Goal: Transaction & Acquisition: Purchase product/service

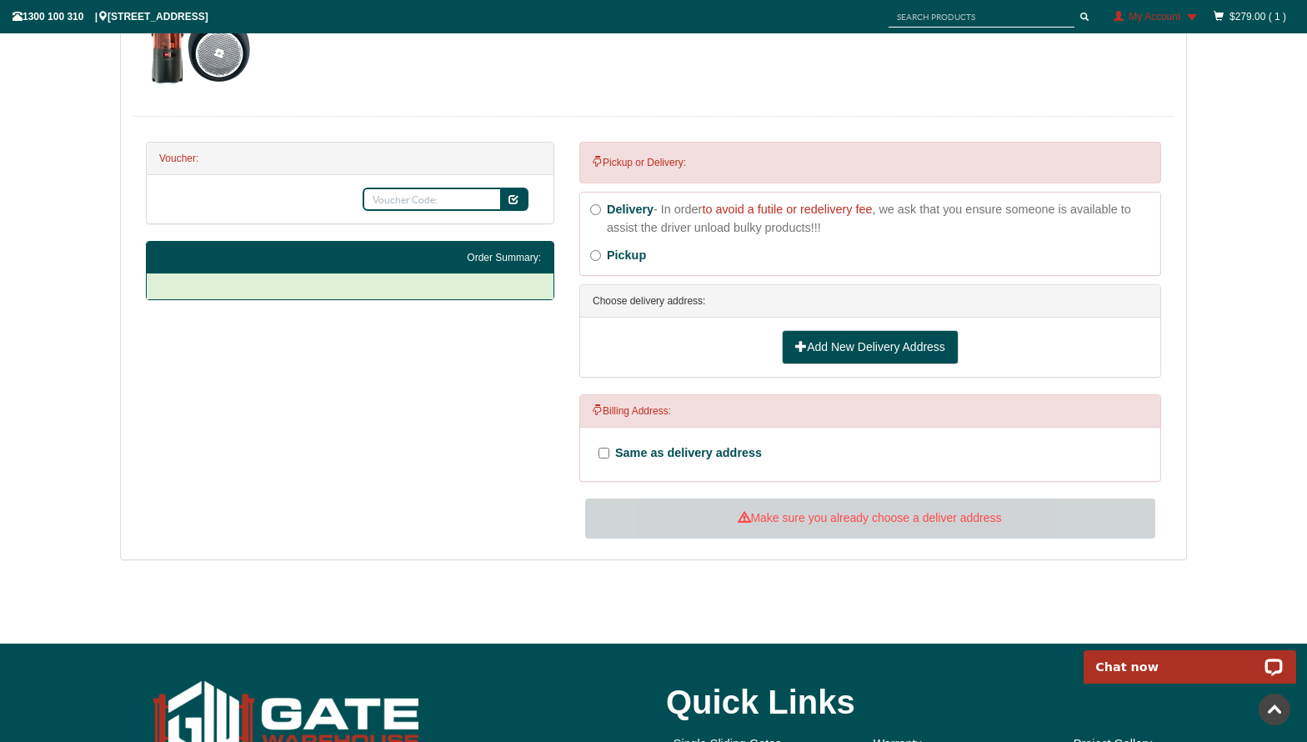
click at [859, 348] on link "Add New Delivery Address" at bounding box center [870, 347] width 177 height 35
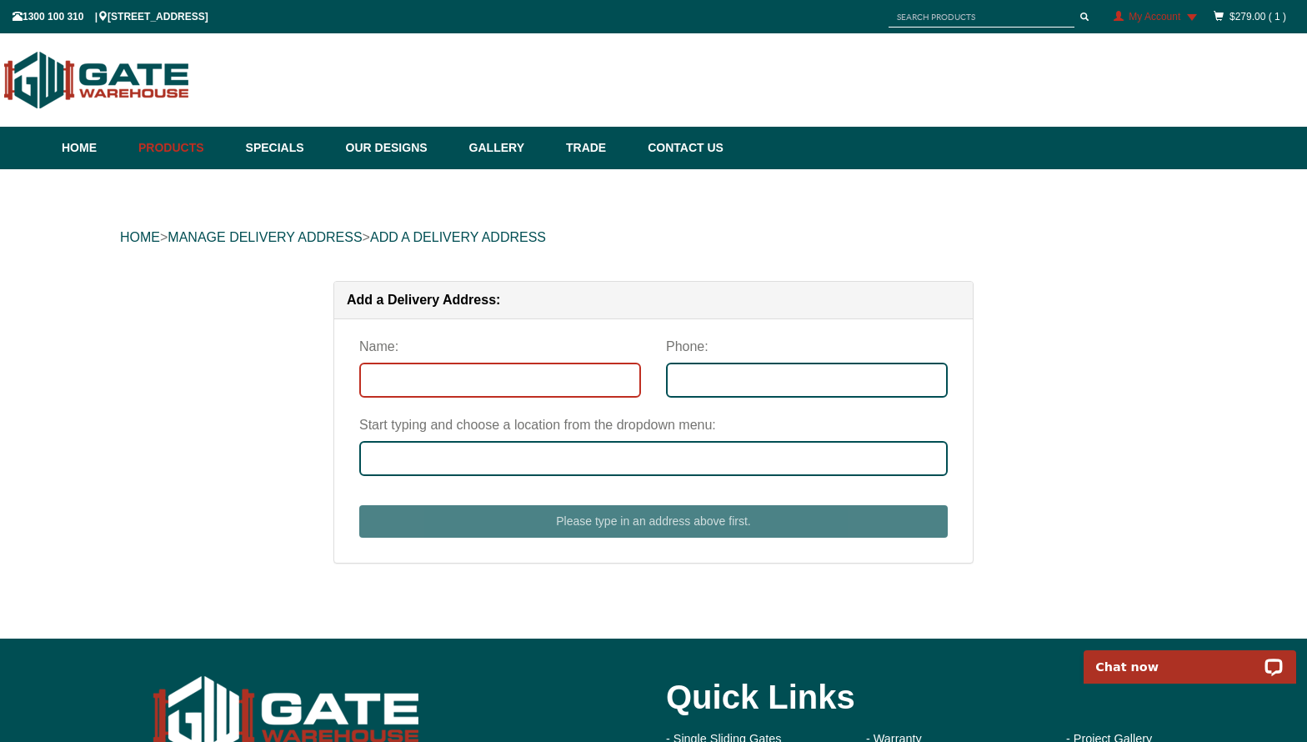
click at [519, 377] on input "Name:" at bounding box center [500, 380] width 282 height 35
type input "Logical Services"
type input "1300660290"
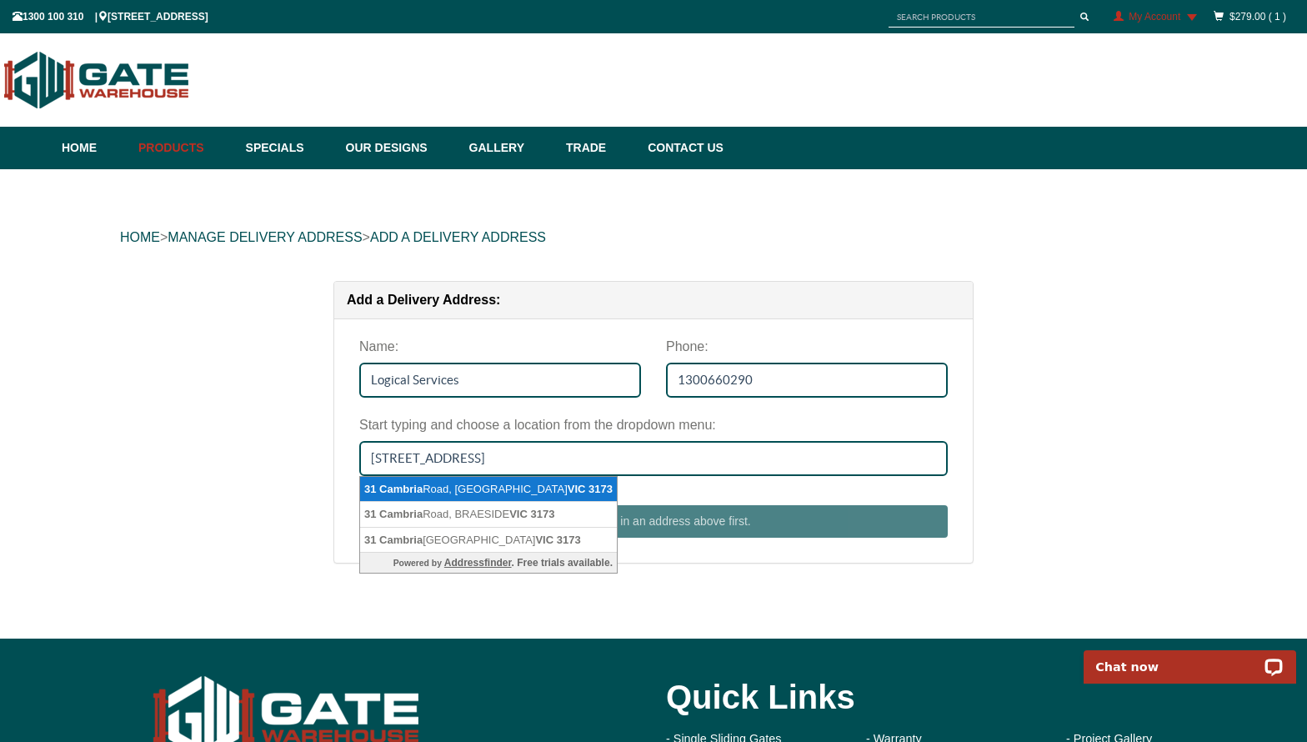
click at [469, 488] on li "31 Cambria Road, KEYSBOROUGH VIC 3173" at bounding box center [488, 490] width 257 height 26
type input "31 Cambria Road, KEYSBOROUGH VIC 3173"
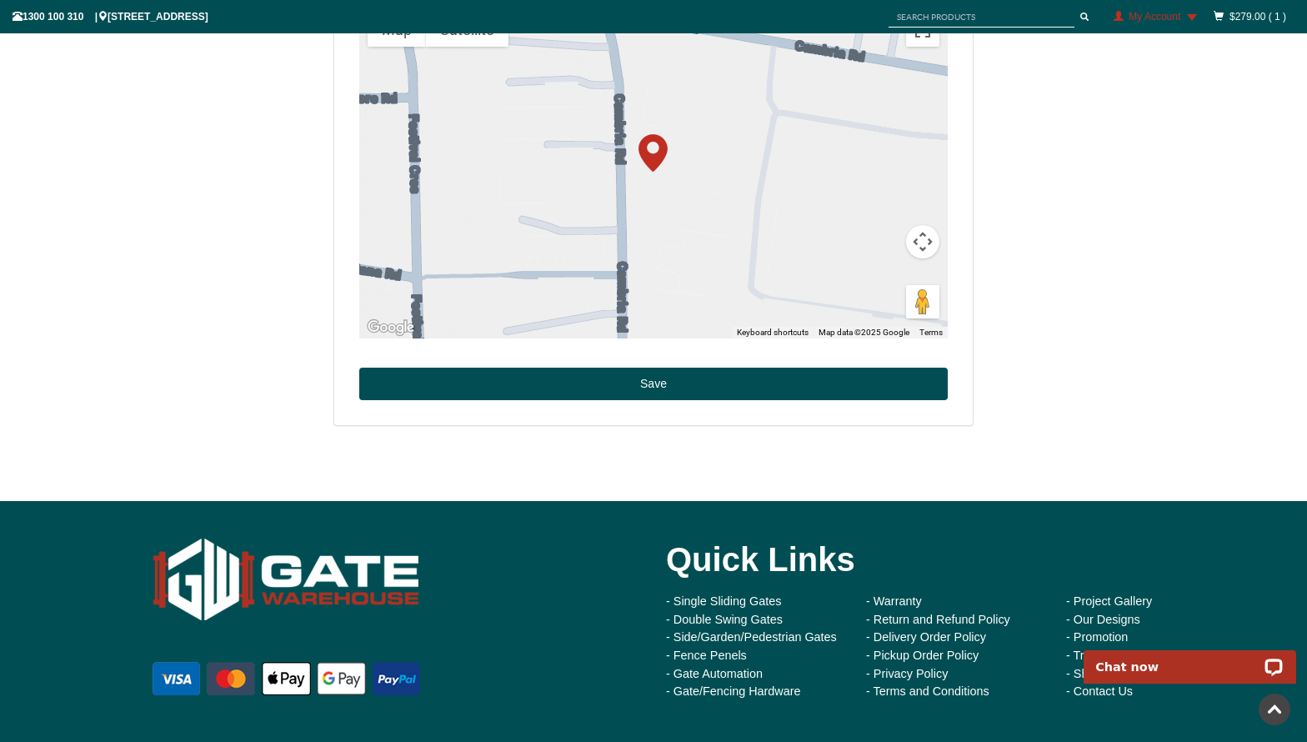
scroll to position [659, 0]
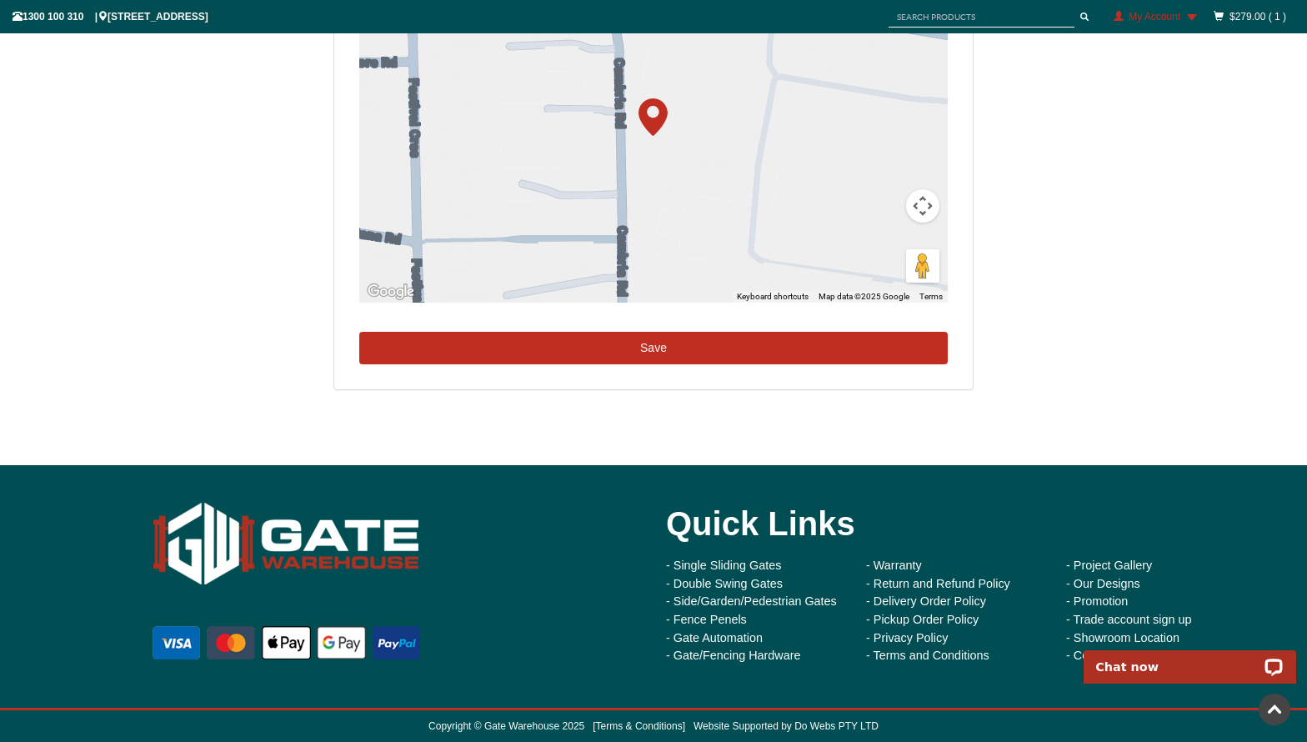
click at [635, 355] on button "Save" at bounding box center [653, 348] width 588 height 33
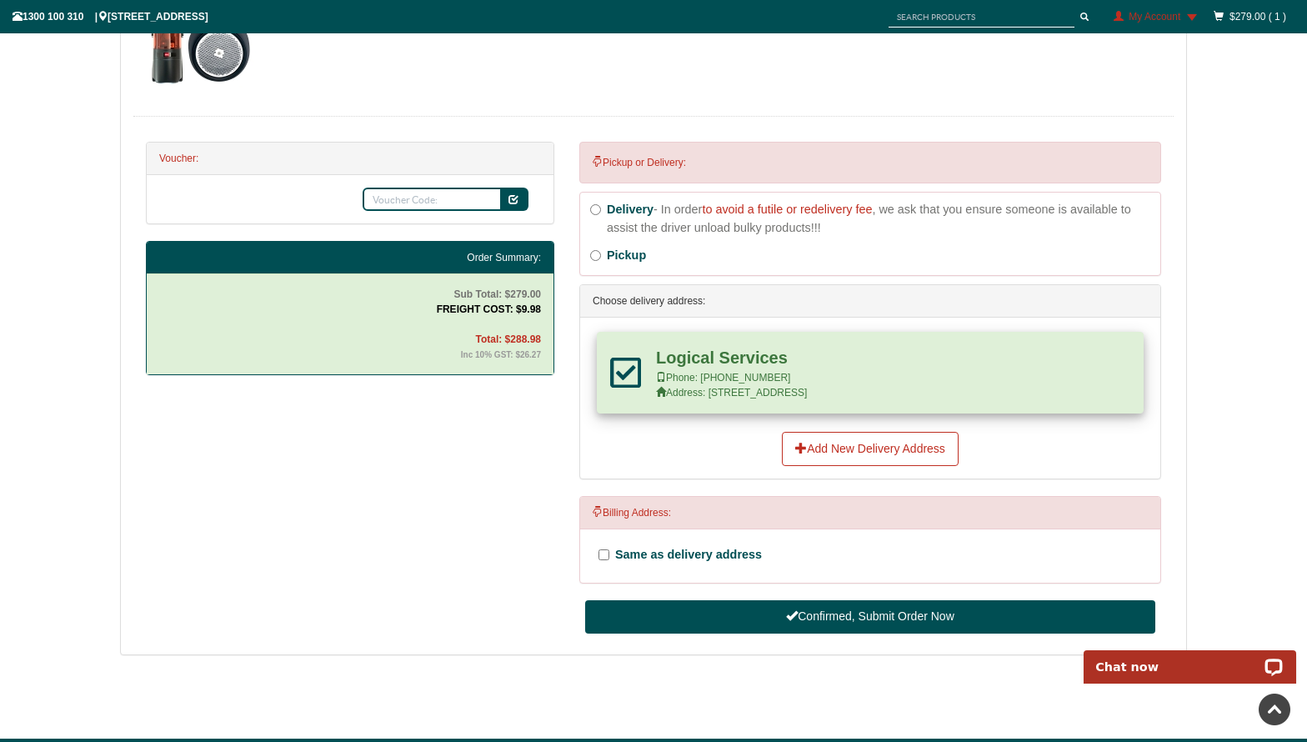
scroll to position [588, 0]
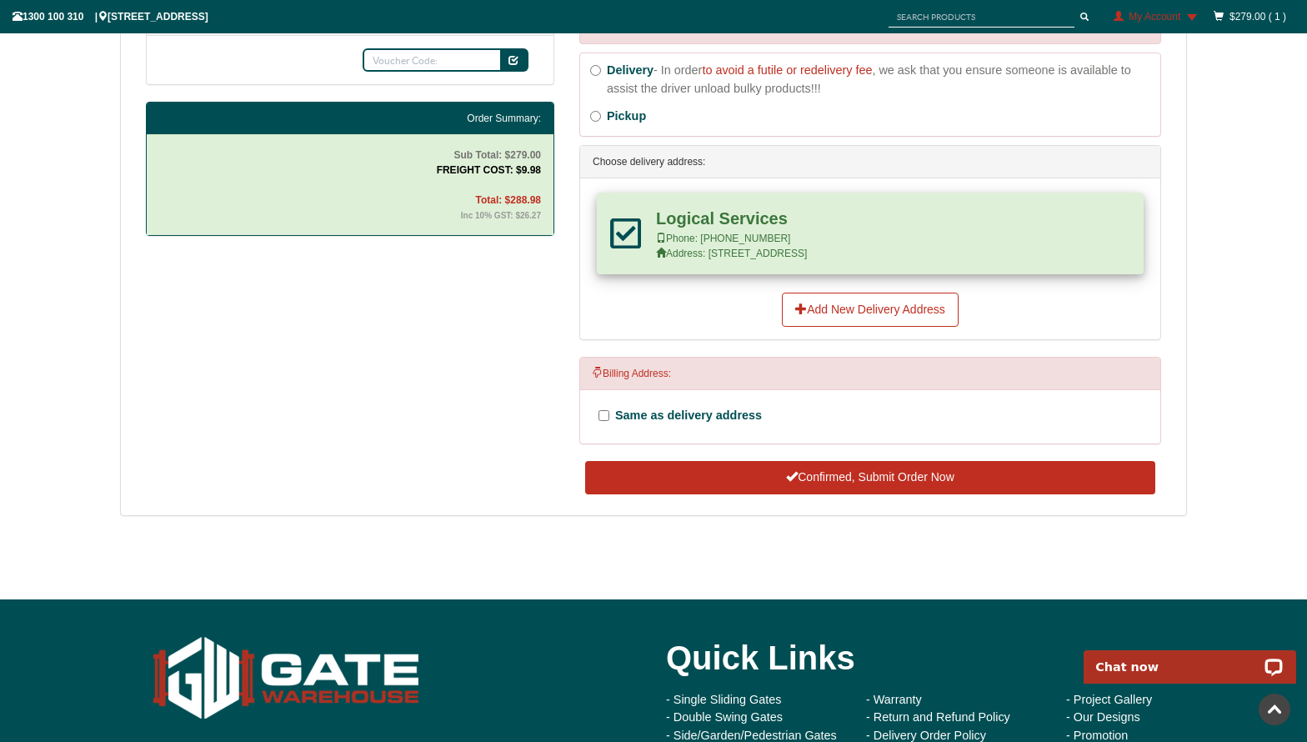
click at [850, 481] on button "Confirmed, Submit Order Now" at bounding box center [870, 477] width 570 height 33
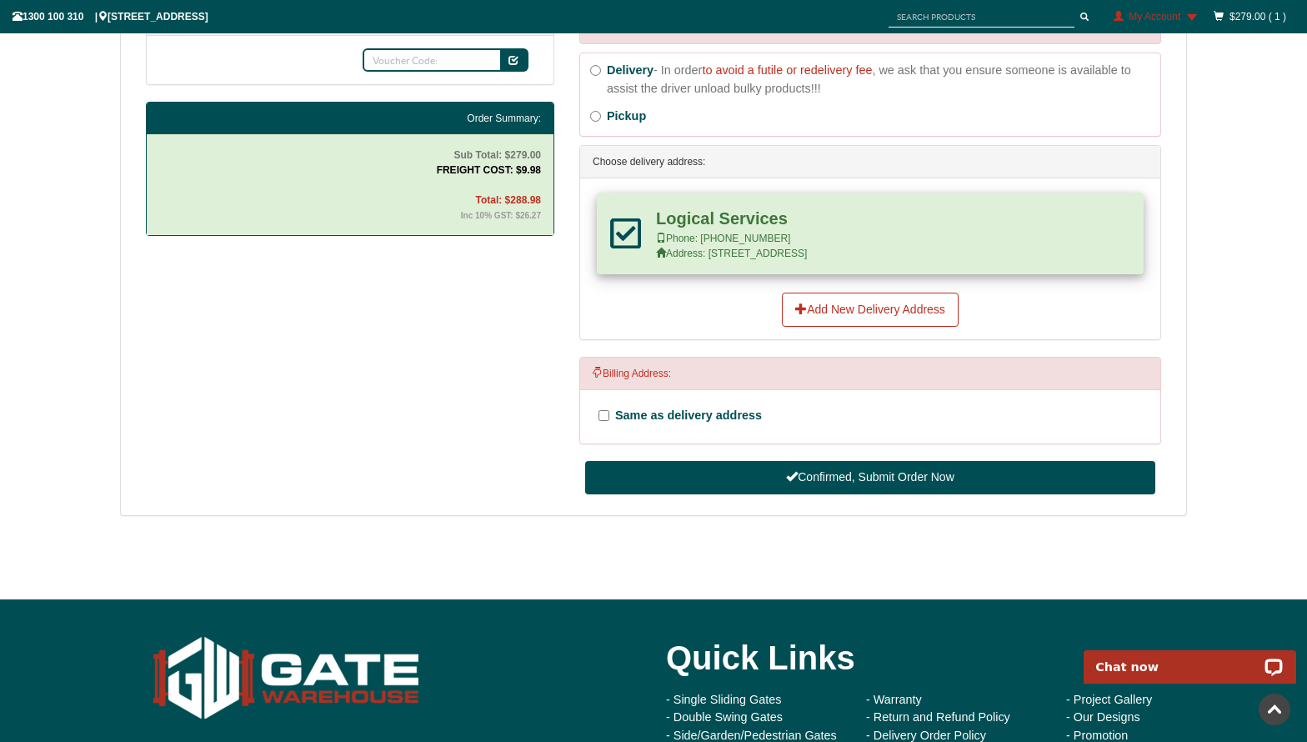
scroll to position [459, 0]
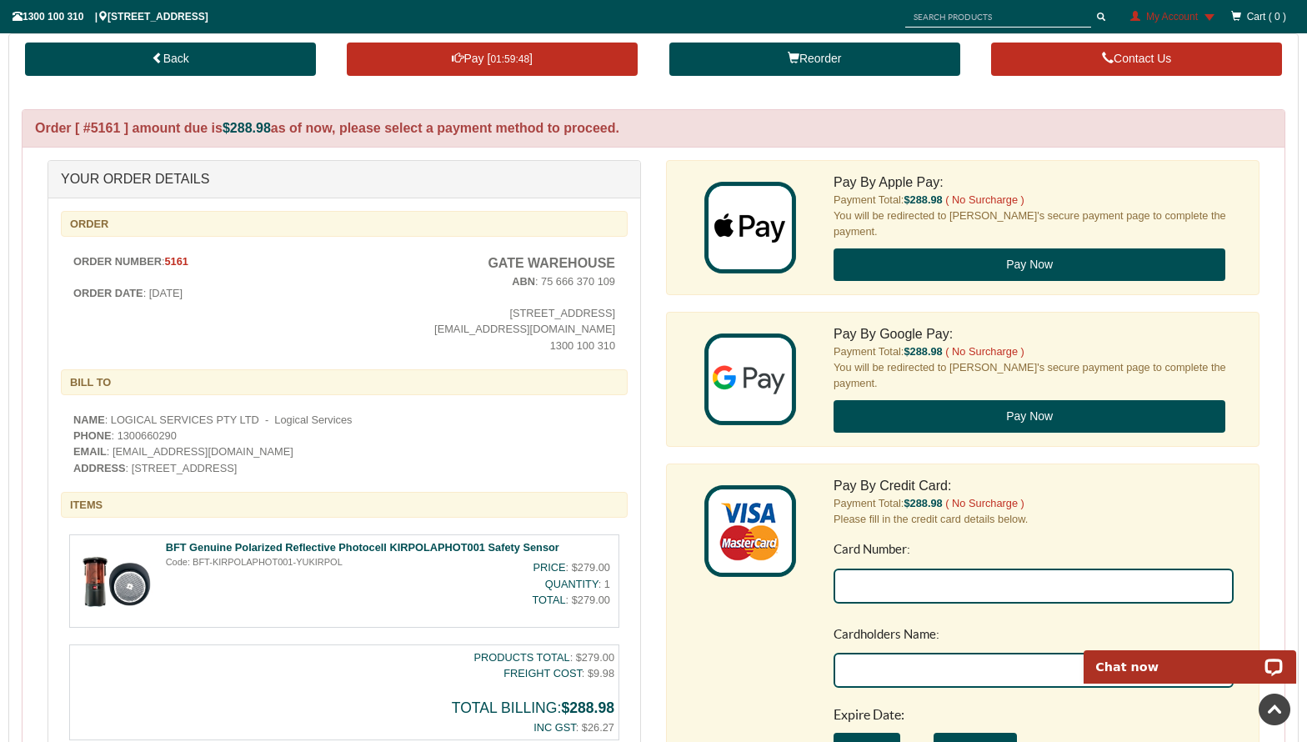
scroll to position [417, 0]
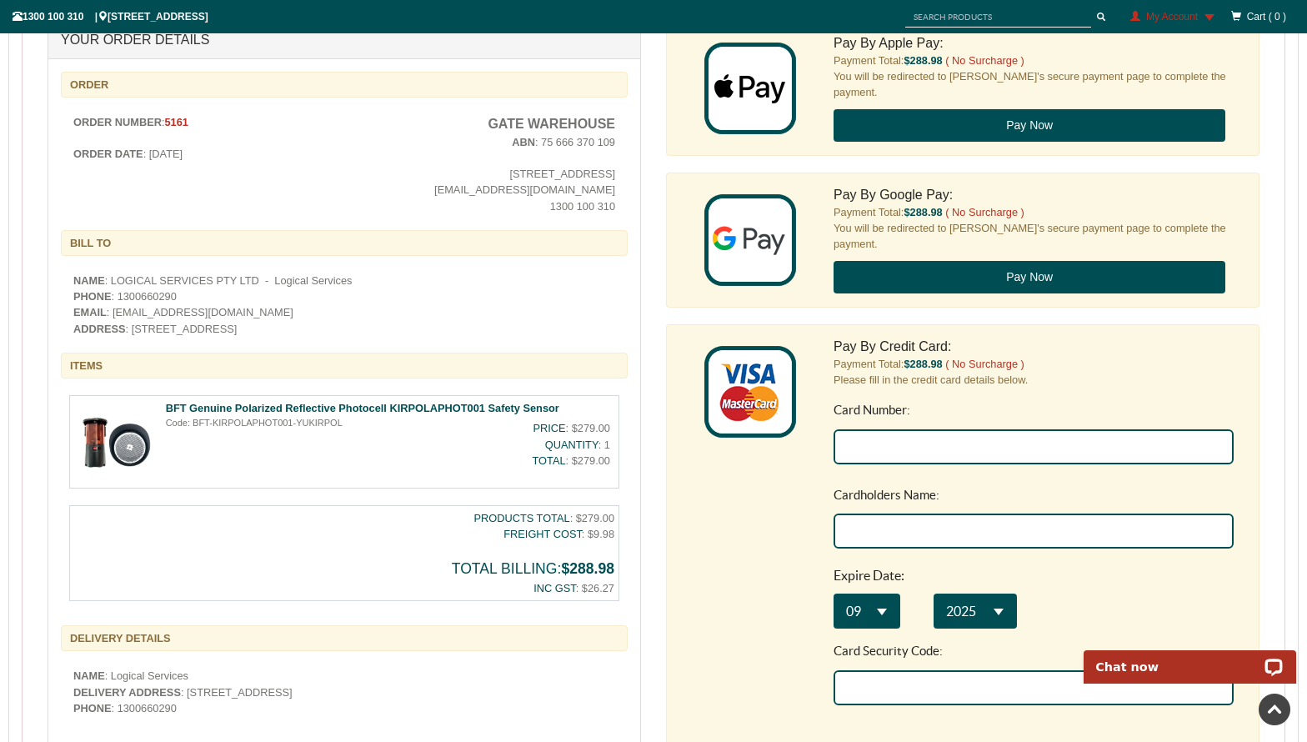
click at [868, 452] on input "Card Number:" at bounding box center [1033, 446] width 400 height 35
click at [888, 442] on input "Card Number:" at bounding box center [1033, 446] width 400 height 35
type input "4052 2152 0321 0284"
type input "B Bain"
select select "**"
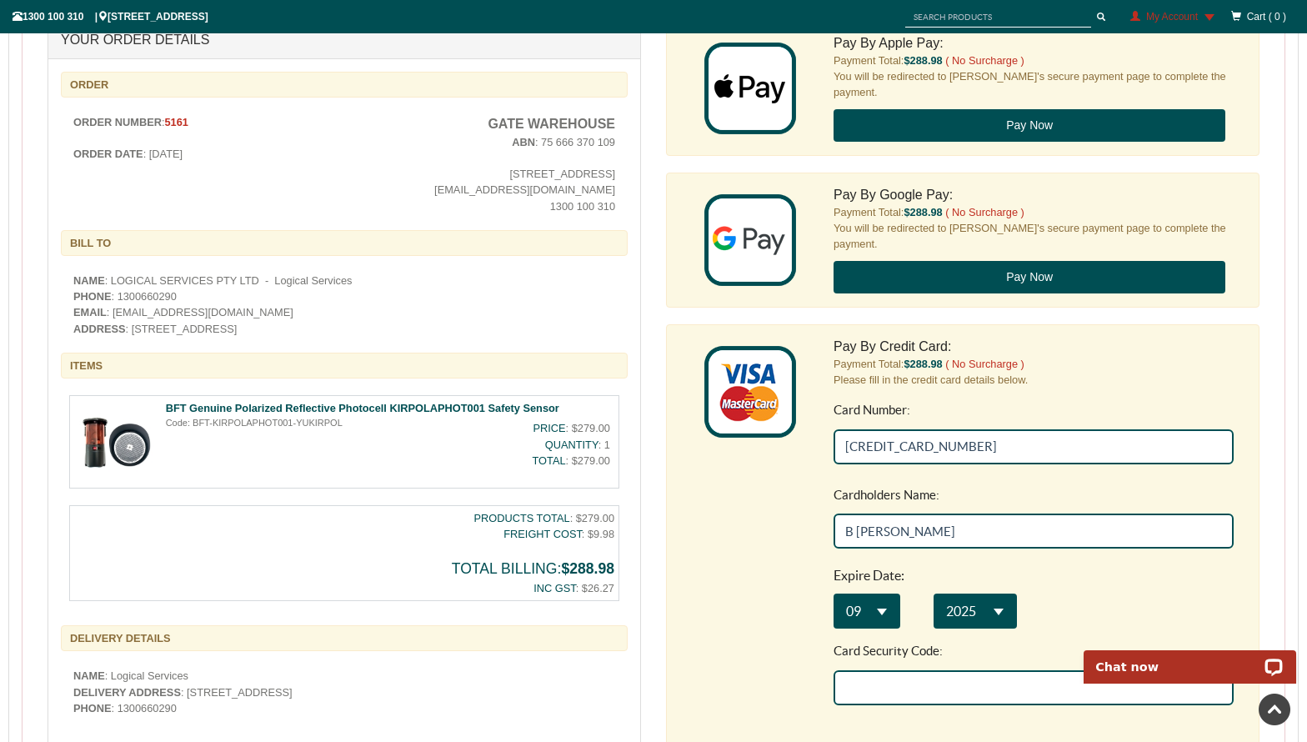
select select "**"
type input "809"
type input "4052 2152 0321 0284"
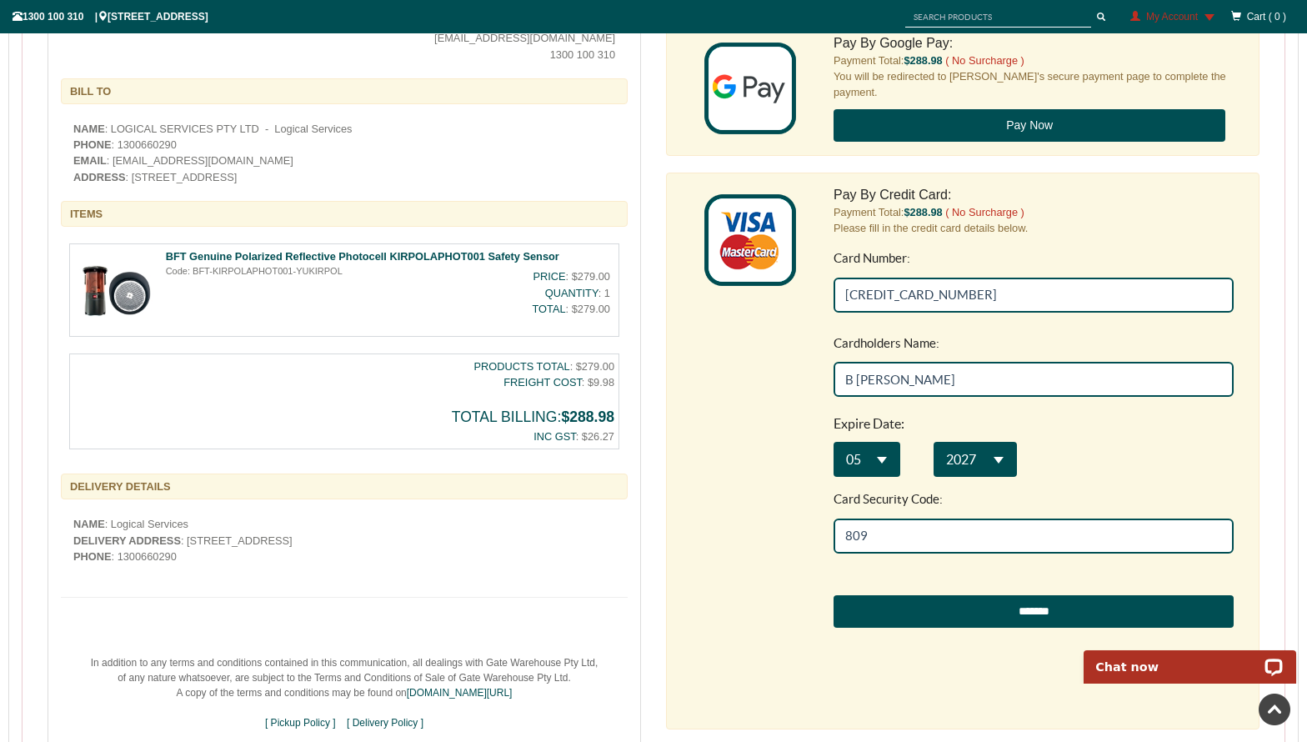
scroll to position [694, 0]
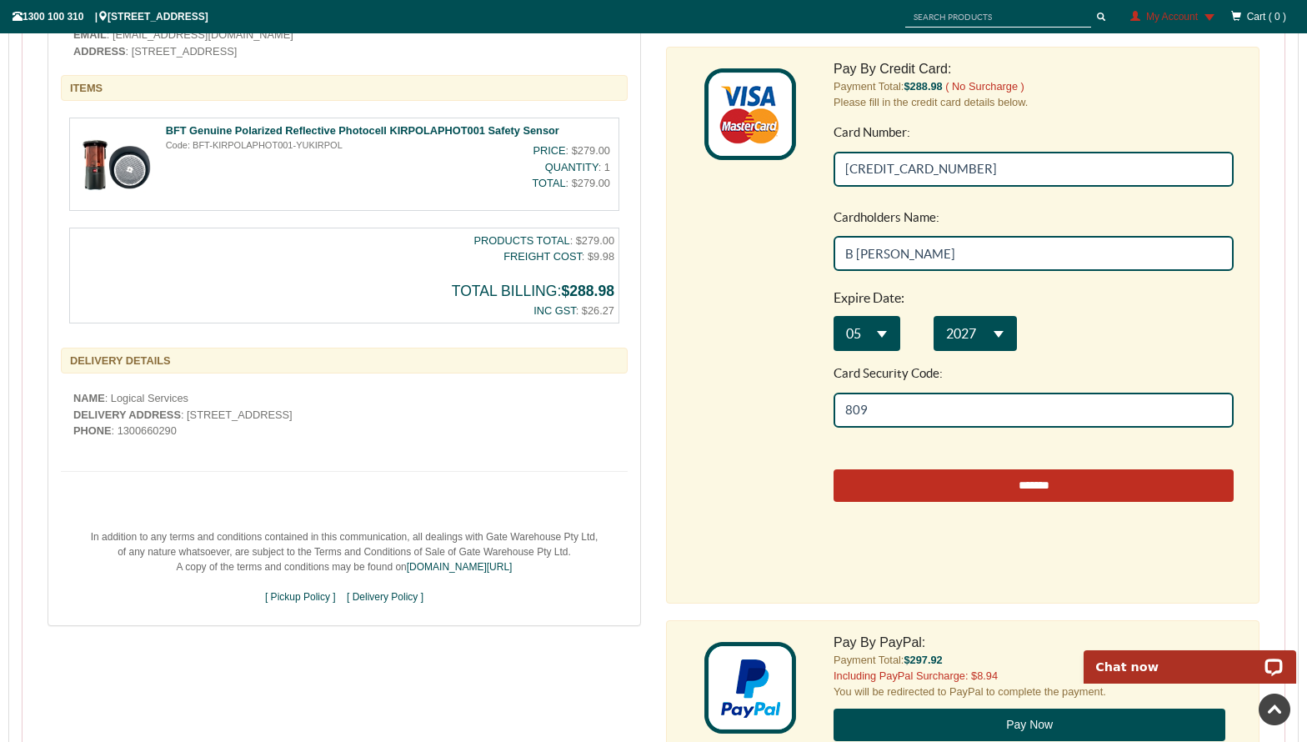
click at [1038, 487] on input "*******" at bounding box center [1033, 485] width 400 height 33
type input "**********"
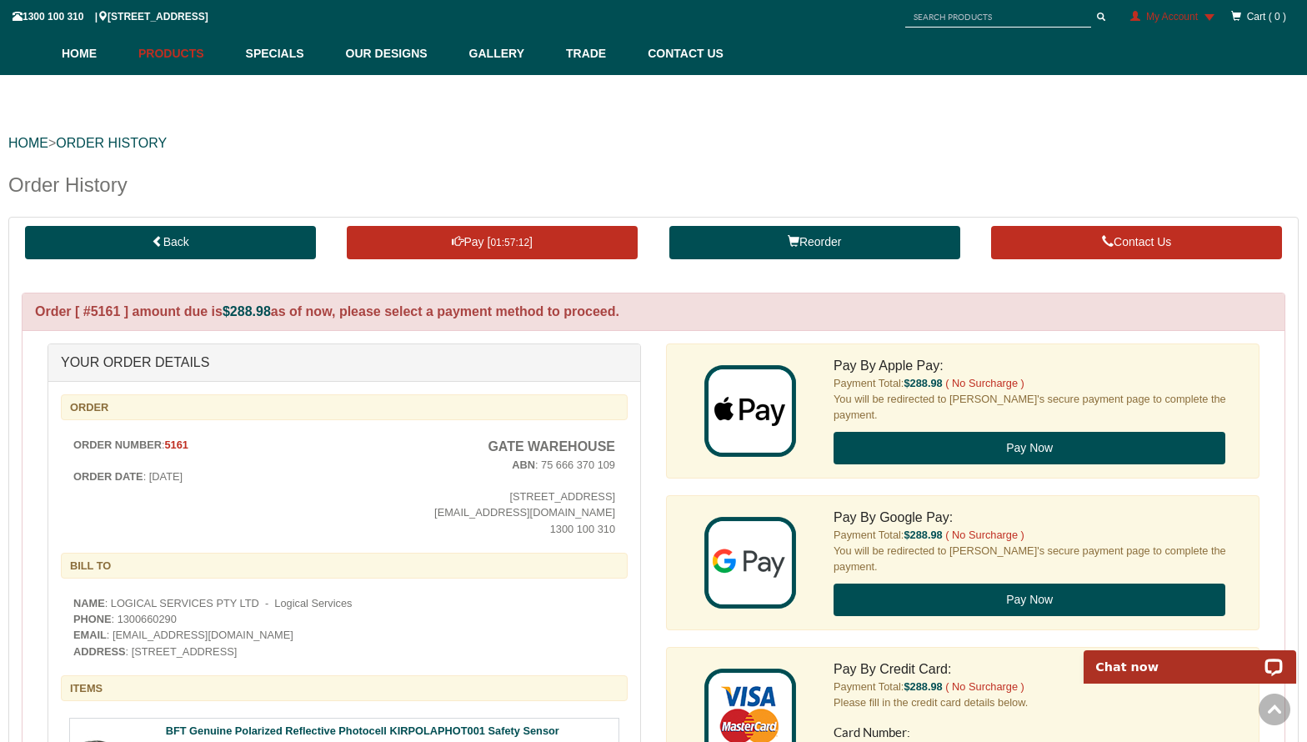
scroll to position [8, 0]
